Goal: Task Accomplishment & Management: Manage account settings

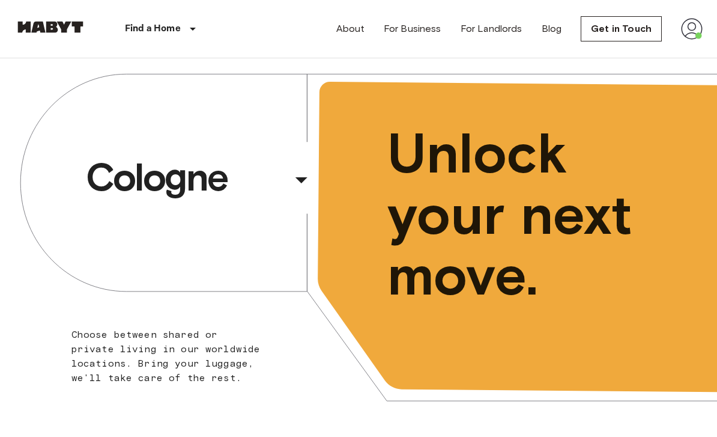
click at [707, 23] on nav "Find a Home [GEOGRAPHIC_DATA] [GEOGRAPHIC_DATA] [GEOGRAPHIC_DATA] [GEOGRAPHIC_D…" at bounding box center [358, 29] width 717 height 58
click at [706, 23] on nav "Find a Home [GEOGRAPHIC_DATA] [GEOGRAPHIC_DATA] [GEOGRAPHIC_DATA] [GEOGRAPHIC_D…" at bounding box center [358, 29] width 717 height 58
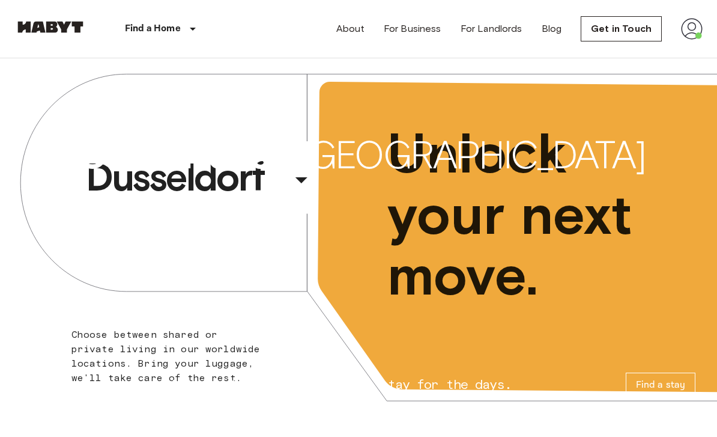
click at [694, 34] on img at bounding box center [692, 29] width 22 height 22
click at [695, 32] on img at bounding box center [692, 29] width 22 height 22
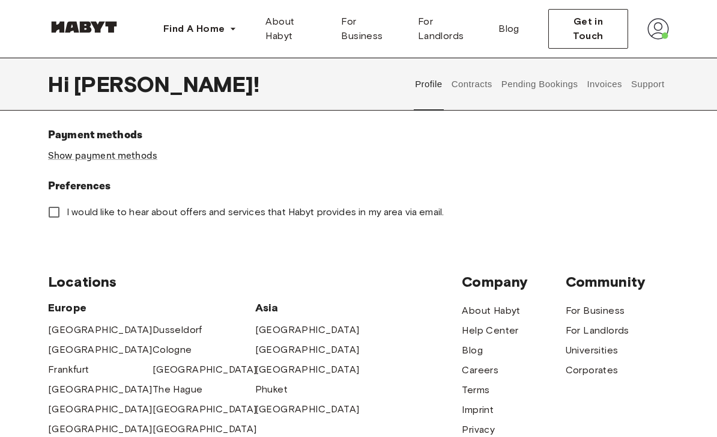
scroll to position [401, 0]
click at [467, 92] on button "Contracts" at bounding box center [472, 84] width 44 height 53
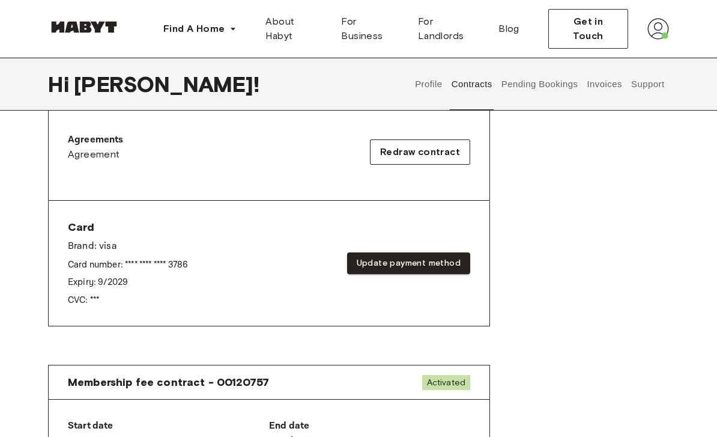
scroll to position [388, 0]
click at [451, 262] on button "Update payment method" at bounding box center [408, 263] width 123 height 22
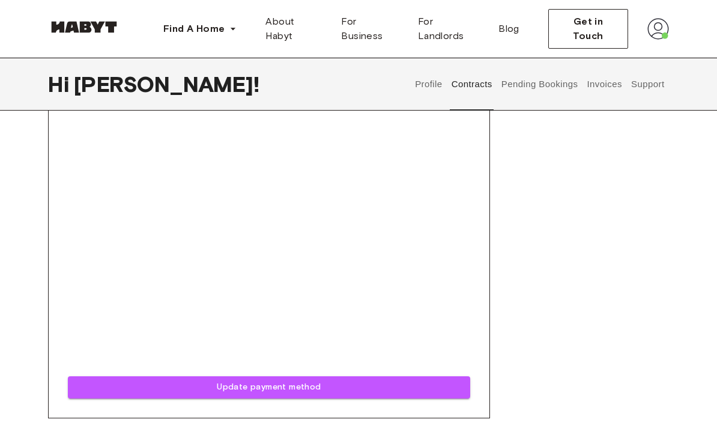
scroll to position [785, 0]
click at [389, 387] on button "Update payment method" at bounding box center [269, 386] width 402 height 22
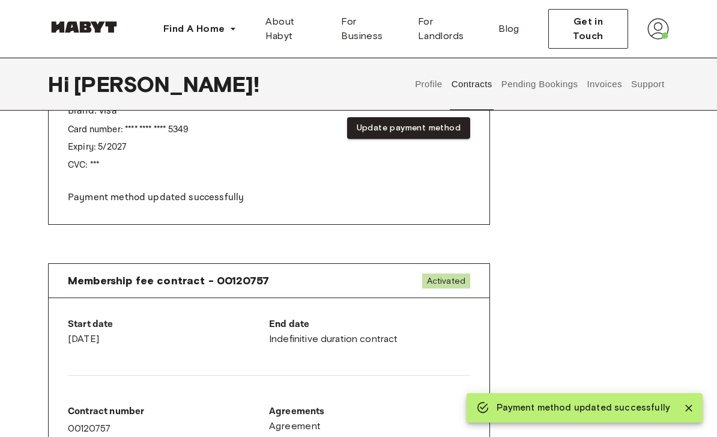
scroll to position [523, 0]
